Goal: Task Accomplishment & Management: Manage account settings

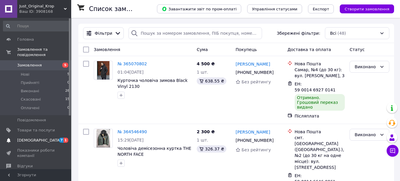
click at [26, 138] on span "[DEMOGRAPHIC_DATA]" at bounding box center [39, 140] width 44 height 5
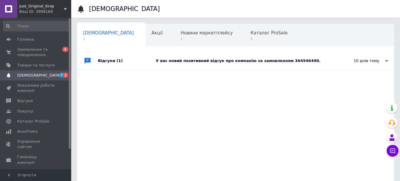
click at [257, 62] on div "У вас новий позитивний відгук про компанію за замовленням 364546490." at bounding box center [242, 60] width 173 height 5
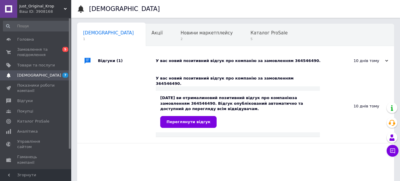
click at [40, 77] on span "[DEMOGRAPHIC_DATA]" at bounding box center [36, 75] width 38 height 5
click at [189, 120] on span "Переглянути відгук" at bounding box center [189, 122] width 44 height 4
click at [48, 73] on span "[DEMOGRAPHIC_DATA]" at bounding box center [36, 75] width 38 height 5
click at [181, 34] on span "Новини маркетплейсу" at bounding box center [207, 32] width 52 height 5
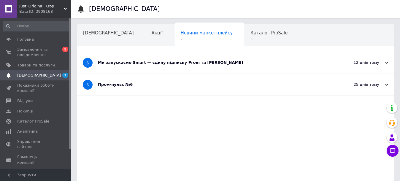
click at [189, 62] on div "Ми запускаємо Smart — єдину підписку Prom та [PERSON_NAME]" at bounding box center [213, 62] width 231 height 5
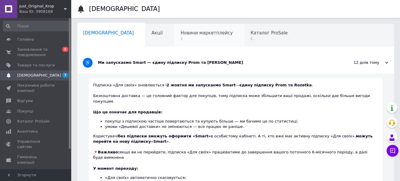
click at [181, 34] on span "Новини маркетплейсу" at bounding box center [207, 32] width 52 height 5
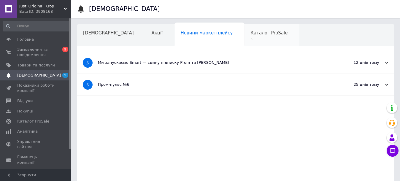
click at [245, 36] on div "Каталог ProSale 5" at bounding box center [272, 35] width 55 height 23
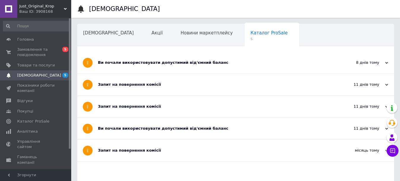
click at [130, 53] on span "Навчання та заходи" at bounding box center [106, 55] width 47 height 5
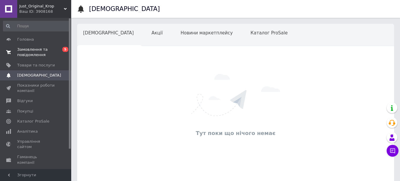
click at [50, 48] on span "Замовлення та повідомлення" at bounding box center [36, 52] width 38 height 11
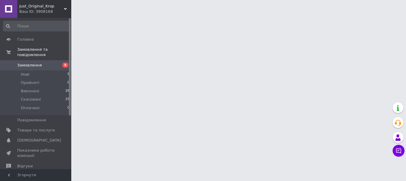
click at [51, 63] on span "Замовлення" at bounding box center [36, 65] width 38 height 5
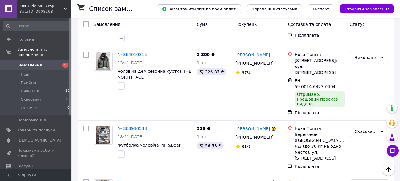
scroll to position [224, 0]
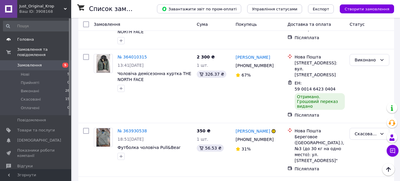
click at [35, 39] on span "Головна" at bounding box center [36, 39] width 38 height 5
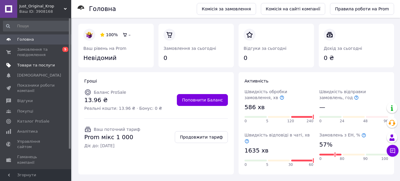
click at [31, 64] on span "Товари та послуги" at bounding box center [36, 65] width 38 height 5
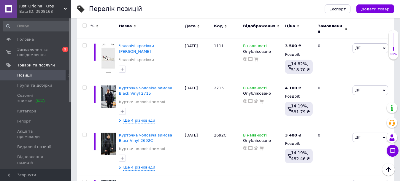
scroll to position [98, 0]
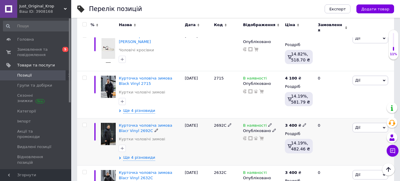
click at [110, 130] on img at bounding box center [108, 134] width 15 height 22
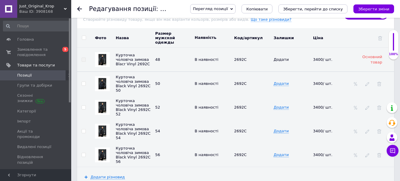
scroll to position [970, 0]
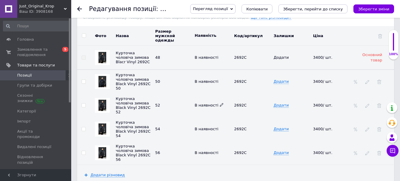
click at [207, 103] on span "В наявності" at bounding box center [209, 105] width 29 height 4
click at [209, 103] on span "В наявності" at bounding box center [209, 105] width 29 height 4
click at [381, 104] on icon at bounding box center [380, 106] width 4 height 4
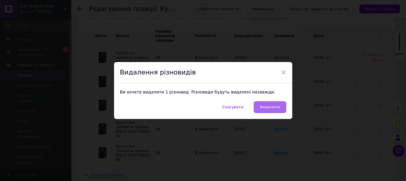
click at [272, 106] on span "Видалити" at bounding box center [270, 107] width 20 height 4
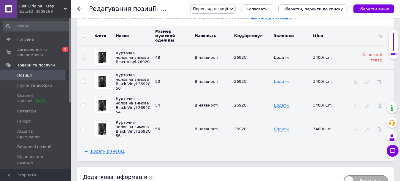
scroll to position [1001, 0]
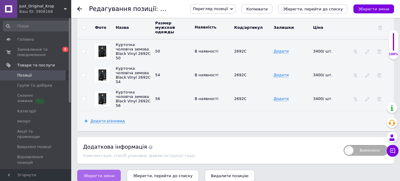
click at [87, 174] on span "Зберегти зміни" at bounding box center [98, 176] width 31 height 4
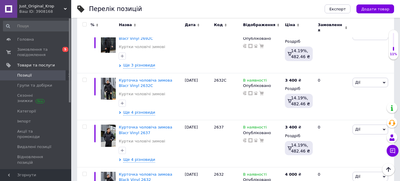
scroll to position [188, 0]
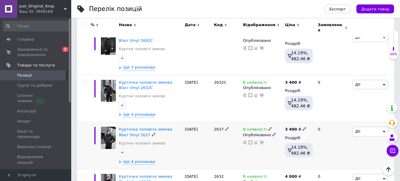
click at [112, 134] on img at bounding box center [108, 138] width 15 height 22
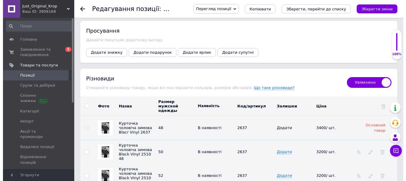
scroll to position [1002, 0]
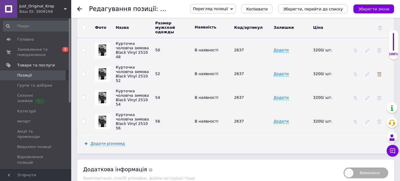
click at [380, 72] on use at bounding box center [380, 74] width 4 height 4
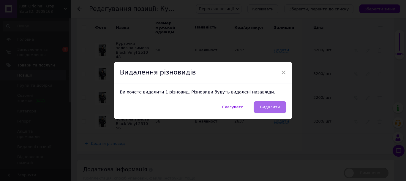
click at [278, 105] on span "Видалити" at bounding box center [270, 107] width 20 height 4
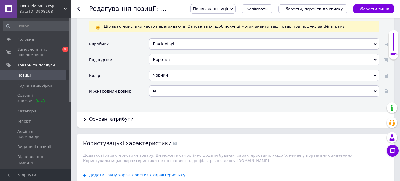
scroll to position [656, 0]
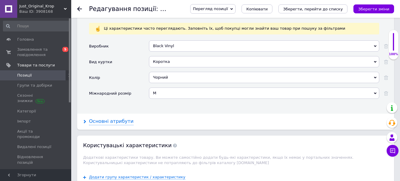
click at [122, 118] on div "Основні атрибути" at bounding box center [111, 121] width 45 height 7
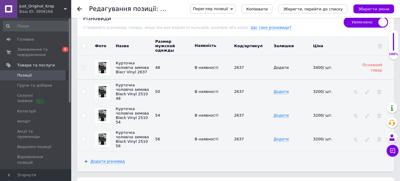
scroll to position [1379, 0]
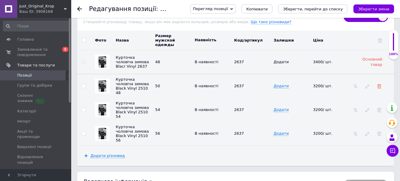
click at [379, 84] on icon at bounding box center [380, 86] width 4 height 4
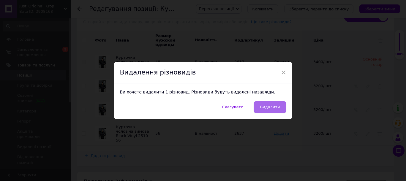
click at [277, 105] on span "Видалити" at bounding box center [270, 107] width 20 height 4
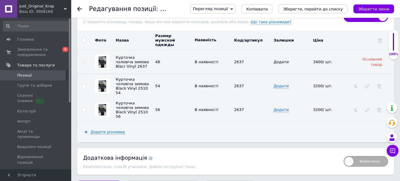
scroll to position [1390, 0]
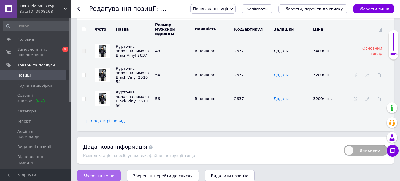
click at [102, 174] on span "Зберегти зміни" at bounding box center [98, 176] width 31 height 4
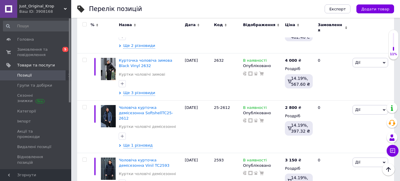
scroll to position [312, 0]
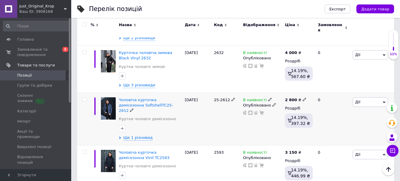
click at [106, 101] on img at bounding box center [108, 108] width 15 height 22
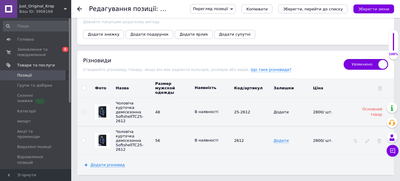
scroll to position [951, 0]
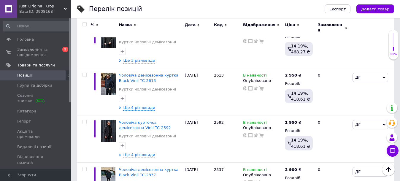
scroll to position [537, 0]
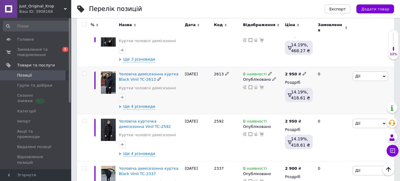
click at [106, 72] on img at bounding box center [108, 83] width 15 height 22
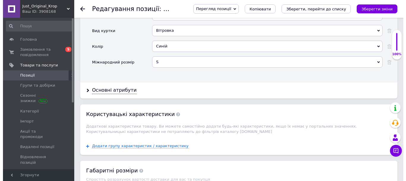
scroll to position [1024, 0]
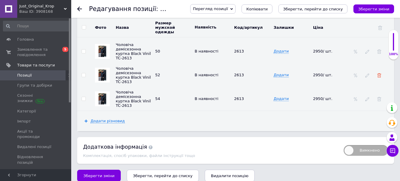
click at [380, 73] on use at bounding box center [380, 75] width 4 height 4
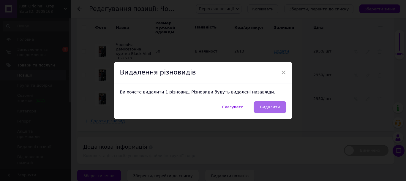
click at [272, 108] on span "Видалити" at bounding box center [270, 107] width 20 height 4
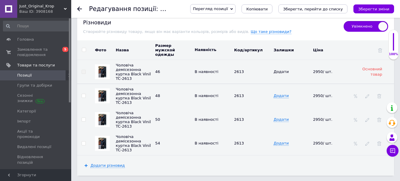
scroll to position [1001, 0]
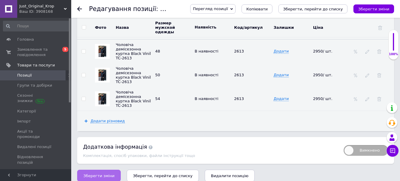
click at [97, 174] on span "Зберегти зміни" at bounding box center [98, 176] width 31 height 4
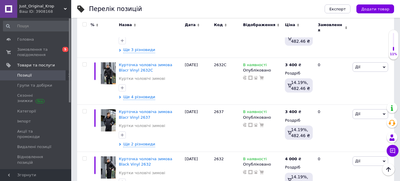
scroll to position [246, 0]
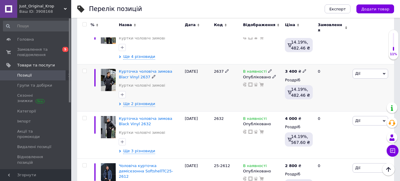
click at [110, 73] on img at bounding box center [108, 80] width 15 height 22
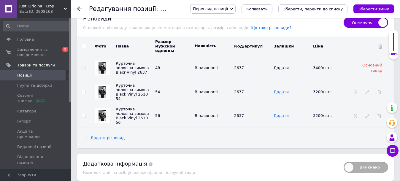
scroll to position [977, 0]
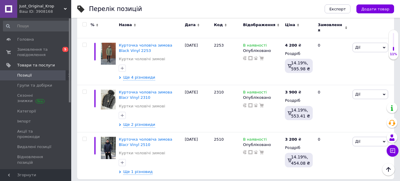
scroll to position [904, 0]
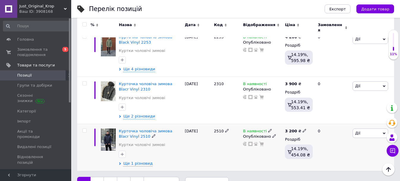
click at [105, 129] on img at bounding box center [108, 140] width 15 height 22
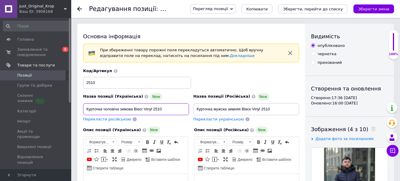
click at [143, 111] on input "Курточка чоловіча зимова Blacr Vinyl 2510" at bounding box center [136, 109] width 106 height 12
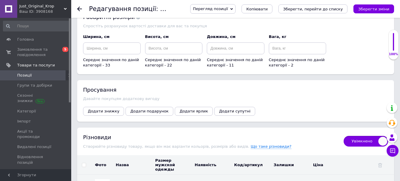
scroll to position [960, 0]
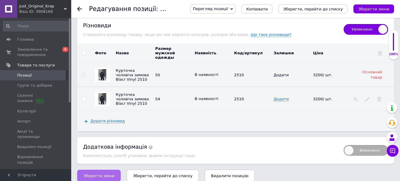
type input "Курточка чоловіча зимова Blacк Vinyl 2510"
click at [107, 174] on span "Зберегти зміни" at bounding box center [98, 176] width 31 height 4
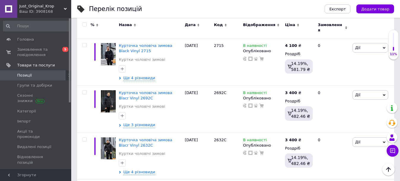
scroll to position [132, 0]
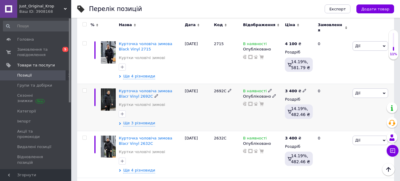
click at [110, 91] on img at bounding box center [108, 100] width 15 height 22
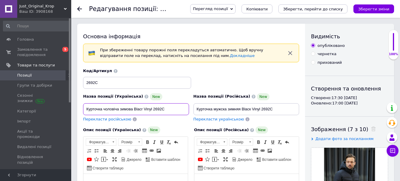
click at [143, 109] on input "Курточка чоловіча зимова Blacr Vinyl 2692С" at bounding box center [136, 109] width 106 height 12
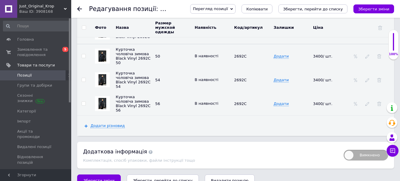
scroll to position [1008, 0]
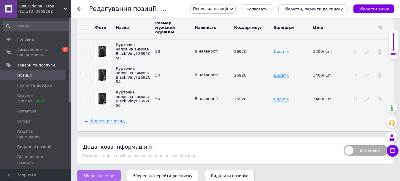
type input "Курточка чоловіча зимова Blacк Vinyl 2692С"
click at [108, 174] on span "Зберегти зміни" at bounding box center [98, 176] width 31 height 4
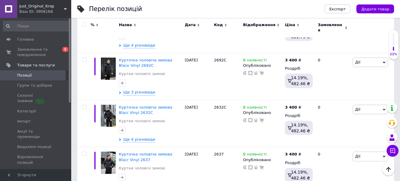
scroll to position [169, 0]
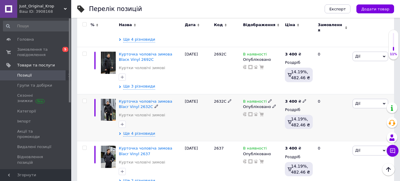
click at [108, 102] on img at bounding box center [108, 110] width 15 height 22
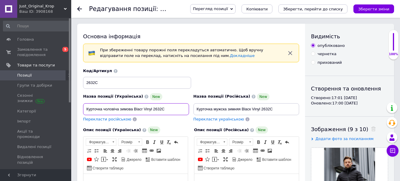
click at [142, 110] on input "Курточка чоловіча зимова Blacr Vinyl 2632С" at bounding box center [136, 109] width 106 height 12
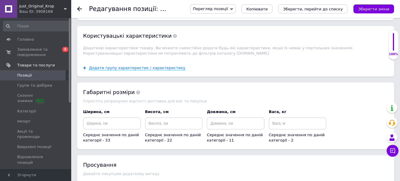
scroll to position [1031, 0]
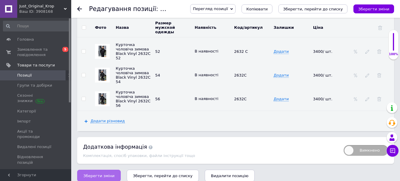
type input "Курточка чоловіча зимова Blacк Vinyl 2632С"
click at [106, 174] on span "Зберегти зміни" at bounding box center [98, 176] width 31 height 4
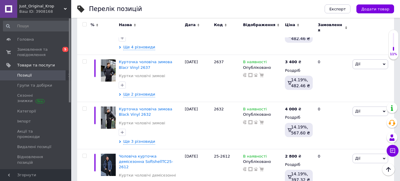
scroll to position [261, 0]
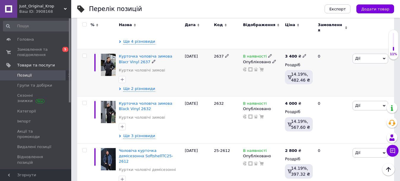
click at [113, 56] on img at bounding box center [108, 65] width 15 height 22
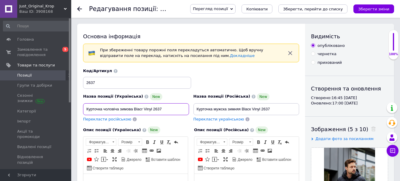
click at [142, 109] on input "Курточка чоловіча зимова Blacr Vinyl 2637" at bounding box center [136, 109] width 106 height 12
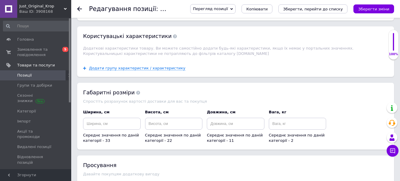
scroll to position [984, 0]
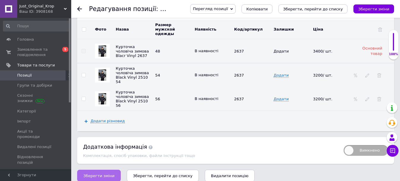
type input "Курточка чоловіча зимова Blacк Vinyl 2637"
click at [91, 174] on span "Зберегти зміни" at bounding box center [98, 176] width 31 height 4
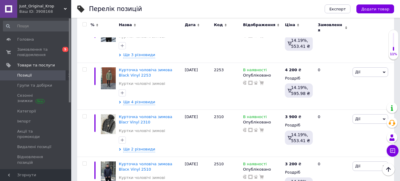
scroll to position [904, 0]
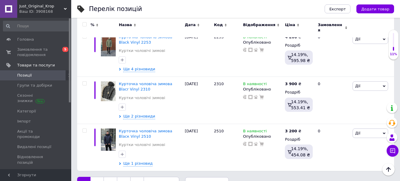
click at [93, 177] on link "2" at bounding box center [97, 183] width 13 height 12
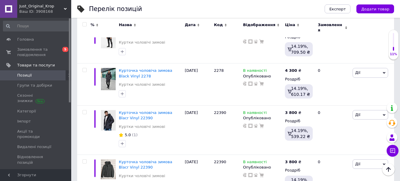
scroll to position [607, 0]
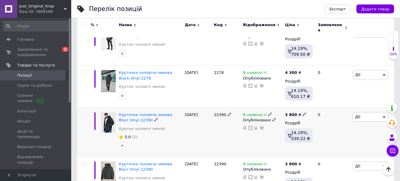
click at [112, 115] on img at bounding box center [108, 122] width 15 height 20
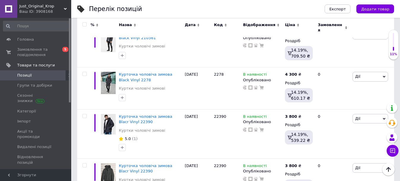
scroll to position [616, 0]
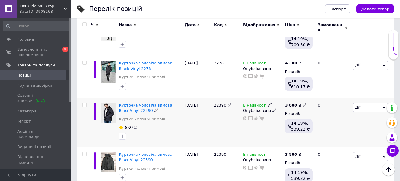
click at [382, 104] on span "Дії" at bounding box center [371, 108] width 36 height 10
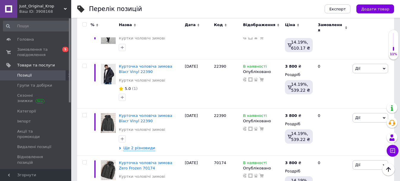
scroll to position [659, 0]
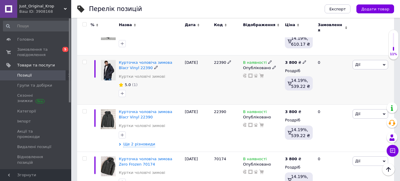
click at [385, 64] on icon at bounding box center [384, 65] width 3 height 3
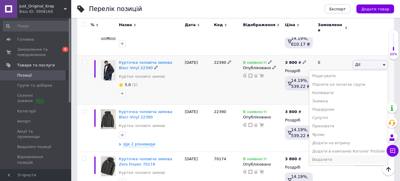
click at [336, 156] on li "Видалити" at bounding box center [349, 160] width 79 height 8
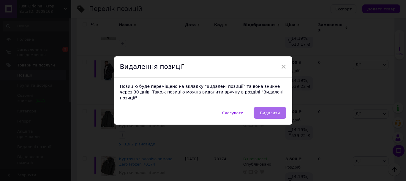
click at [269, 112] on span "Видалити" at bounding box center [270, 113] width 20 height 4
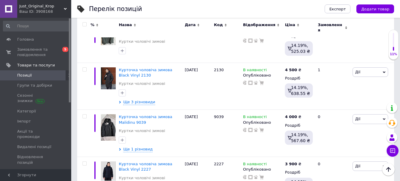
scroll to position [177, 0]
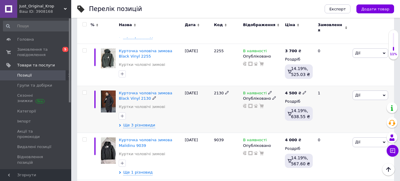
click at [109, 91] on img at bounding box center [108, 102] width 15 height 22
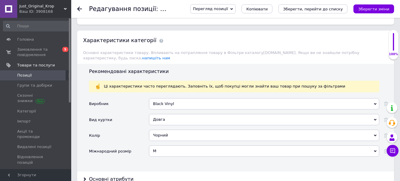
scroll to position [605, 0]
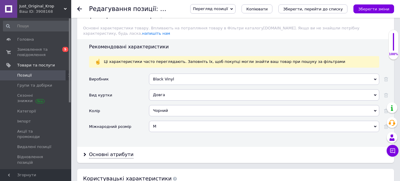
click at [376, 126] on use at bounding box center [375, 127] width 3 height 2
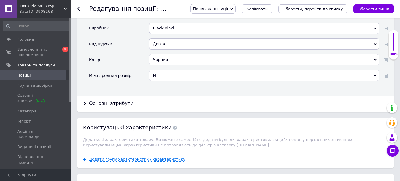
scroll to position [663, 0]
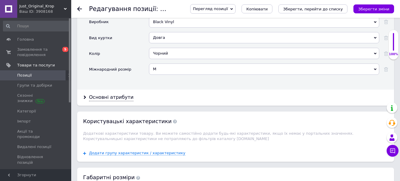
click at [375, 68] on icon at bounding box center [375, 69] width 3 height 3
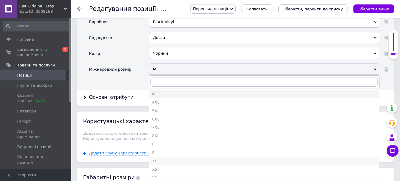
click at [164, 159] on div "XL" at bounding box center [264, 161] width 224 height 5
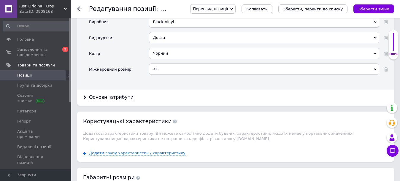
click at [194, 92] on div "Основні атрибути" at bounding box center [235, 98] width 317 height 16
click at [125, 94] on div "Основні атрибути" at bounding box center [111, 97] width 45 height 7
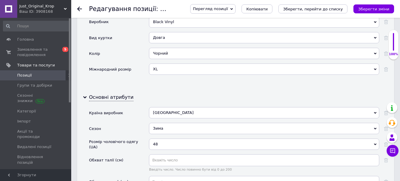
click at [376, 144] on use at bounding box center [375, 145] width 3 height 2
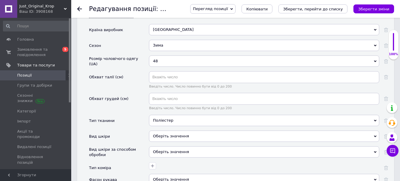
scroll to position [752, 0]
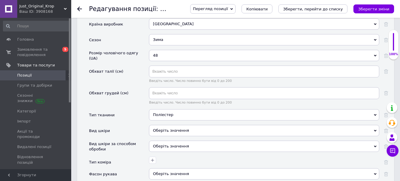
click at [377, 55] on use at bounding box center [375, 56] width 3 height 2
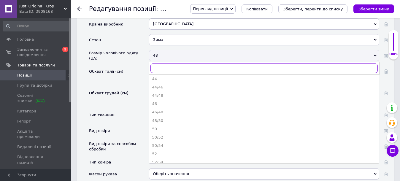
scroll to position [20, 0]
click at [180, 150] on div "52" at bounding box center [264, 152] width 224 height 5
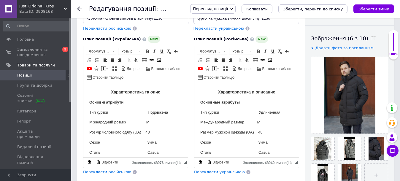
scroll to position [85, 0]
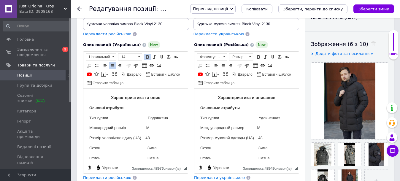
click at [157, 129] on p "Міжнародний розмір М" at bounding box center [135, 128] width 93 height 6
click at [151, 138] on p "Розмір чоловічого одягу (UA) 48" at bounding box center [135, 138] width 93 height 6
click at [264, 128] on p "Международный размер М" at bounding box center [247, 128] width 93 height 6
click at [265, 140] on p "Размер мужской одежды (UA) 48" at bounding box center [247, 138] width 93 height 6
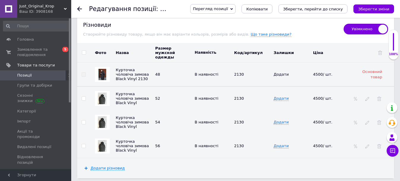
scroll to position [1395, 0]
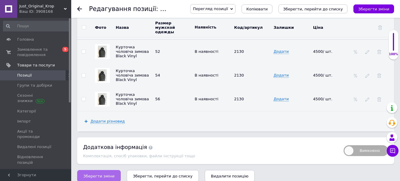
click at [94, 174] on span "Зберегти зміни" at bounding box center [98, 176] width 31 height 4
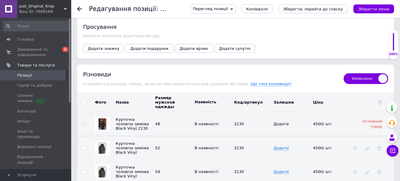
scroll to position [1307, 0]
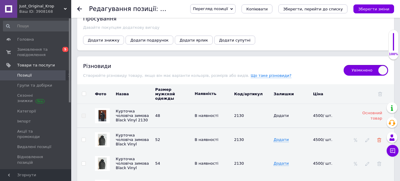
click at [380, 138] on use at bounding box center [380, 140] width 4 height 4
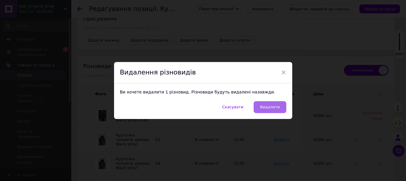
click at [276, 105] on span "Видалити" at bounding box center [270, 107] width 20 height 4
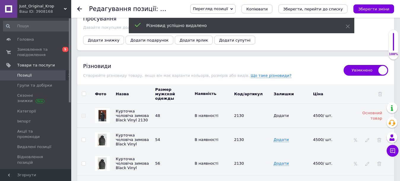
click at [276, 104] on td "Додати" at bounding box center [292, 116] width 40 height 24
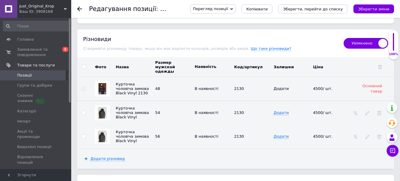
scroll to position [1371, 0]
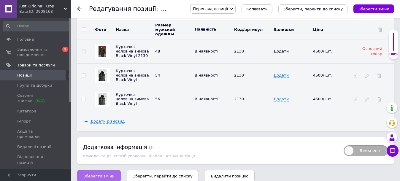
click at [109, 174] on span "Зберегти зміни" at bounding box center [98, 176] width 31 height 4
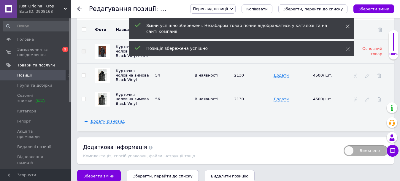
click at [348, 25] on icon at bounding box center [348, 26] width 4 height 4
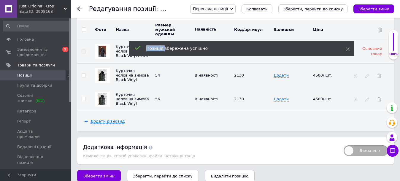
click at [348, 25] on icon at bounding box center [348, 26] width 4 height 4
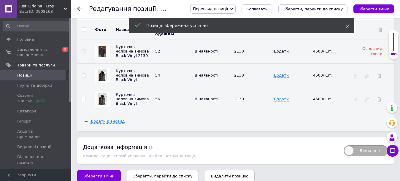
click at [349, 27] on use at bounding box center [348, 27] width 4 height 4
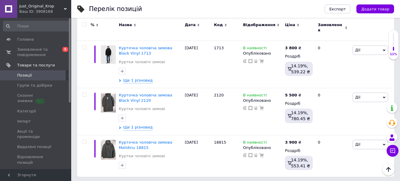
scroll to position [863, 0]
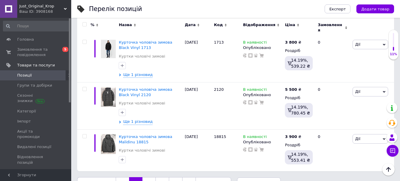
click at [145, 177] on link "3" at bounding box center [149, 183] width 13 height 12
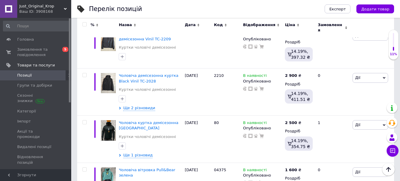
scroll to position [399, 0]
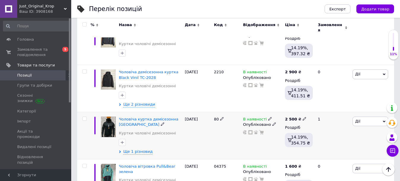
click at [108, 122] on img at bounding box center [108, 127] width 15 height 20
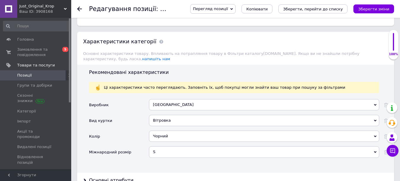
scroll to position [591, 0]
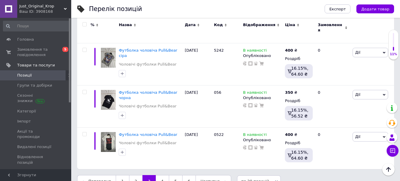
scroll to position [817, 0]
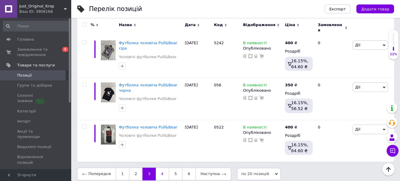
click at [161, 168] on link "4" at bounding box center [162, 174] width 13 height 12
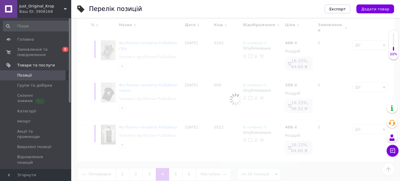
click at [161, 168] on div at bounding box center [235, 99] width 329 height 163
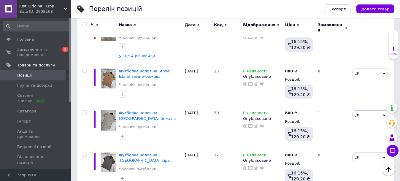
scroll to position [822, 0]
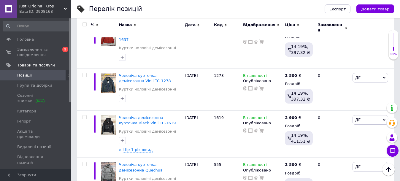
scroll to position [699, 0]
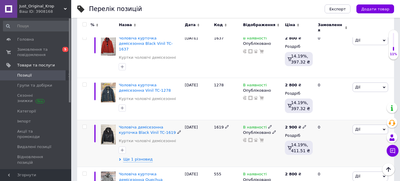
click at [384, 128] on icon at bounding box center [384, 129] width 3 height 3
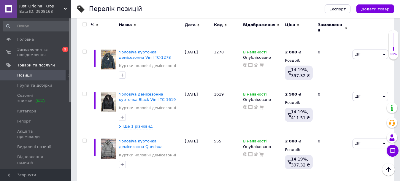
scroll to position [741, 0]
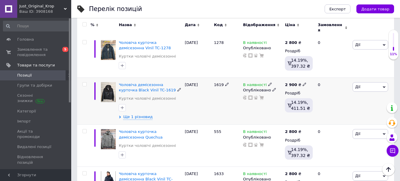
click at [384, 82] on span "Дії" at bounding box center [371, 87] width 36 height 10
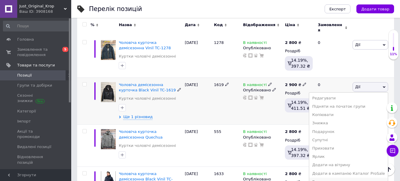
click at [337, 178] on li "Видалити" at bounding box center [349, 182] width 79 height 8
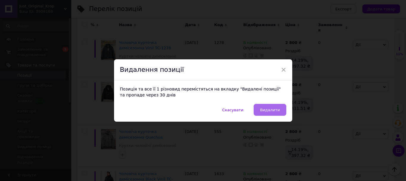
click at [273, 108] on span "Видалити" at bounding box center [270, 110] width 20 height 4
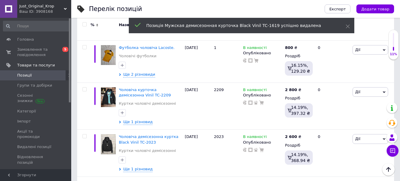
scroll to position [549, 0]
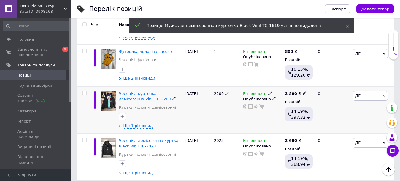
click at [385, 95] on icon at bounding box center [384, 96] width 3 height 2
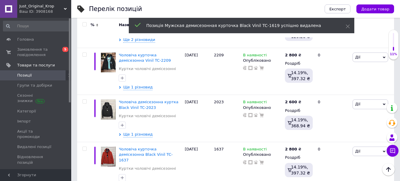
scroll to position [586, 0]
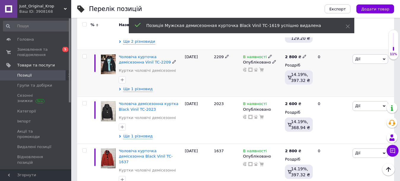
click at [384, 58] on icon at bounding box center [384, 59] width 3 height 3
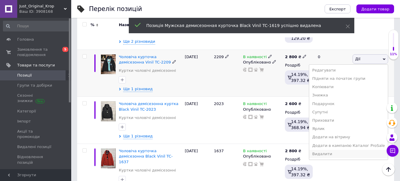
click at [331, 150] on li "Видалити" at bounding box center [349, 154] width 79 height 8
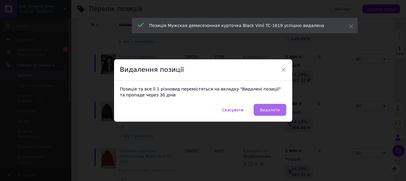
click at [269, 109] on span "Видалити" at bounding box center [270, 110] width 20 height 4
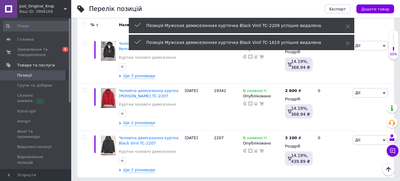
scroll to position [868, 0]
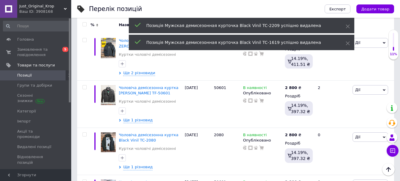
scroll to position [142, 0]
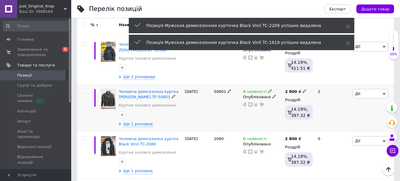
click at [384, 93] on icon at bounding box center [384, 94] width 3 height 3
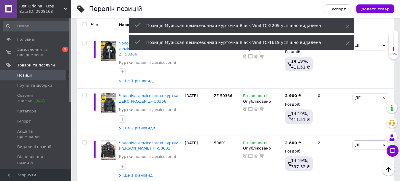
scroll to position [99, 0]
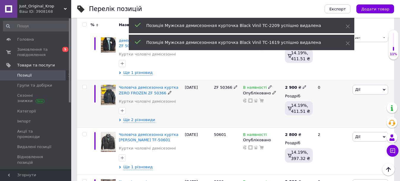
click at [385, 85] on span "Дії" at bounding box center [371, 90] width 36 height 10
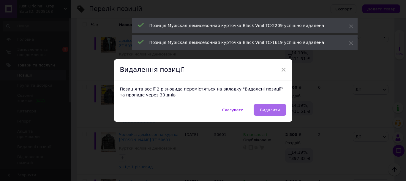
click at [274, 111] on span "Видалити" at bounding box center [270, 110] width 20 height 4
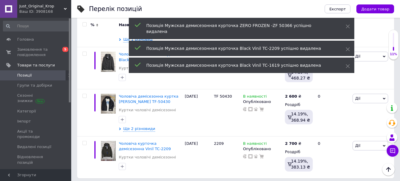
scroll to position [328, 0]
